Goal: Transaction & Acquisition: Purchase product/service

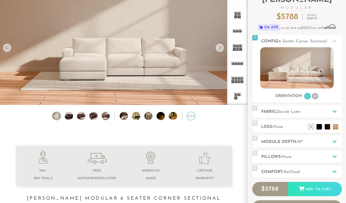
scroll to position [5846, 346]
click at [191, 115] on div "Size" at bounding box center [190, 116] width 8 height 8
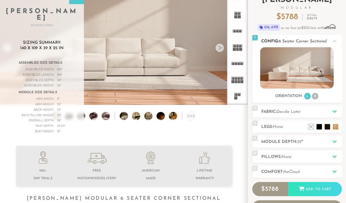
click at [314, 96] on li "R" at bounding box center [314, 96] width 7 height 7
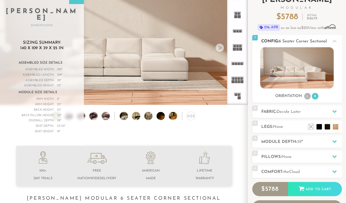
click at [306, 96] on li "L" at bounding box center [307, 96] width 7 height 7
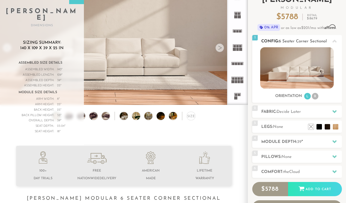
click at [317, 95] on li "R" at bounding box center [314, 96] width 7 height 7
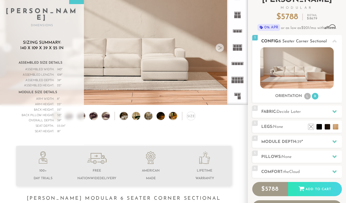
click at [309, 96] on li "L" at bounding box center [307, 96] width 7 height 7
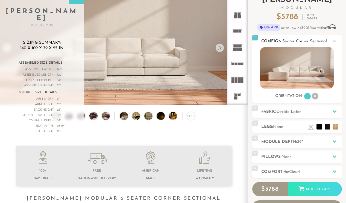
click at [315, 97] on li "R" at bounding box center [314, 96] width 7 height 7
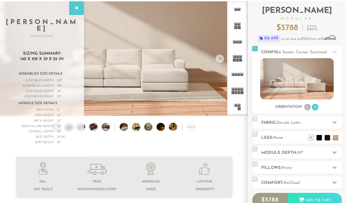
scroll to position [34, 0]
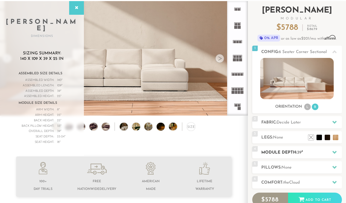
click at [288, 153] on h2 "Module Depth: 39 "" at bounding box center [301, 152] width 81 height 6
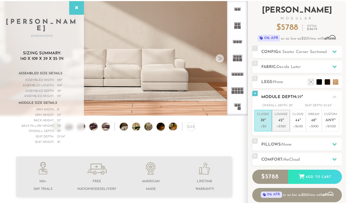
click at [282, 124] on p "+$300" at bounding box center [280, 126] width 13 height 5
click at [262, 117] on p "Classic 39 "" at bounding box center [263, 118] width 13 height 12
